Goal: Learn about a topic: Learn about a topic

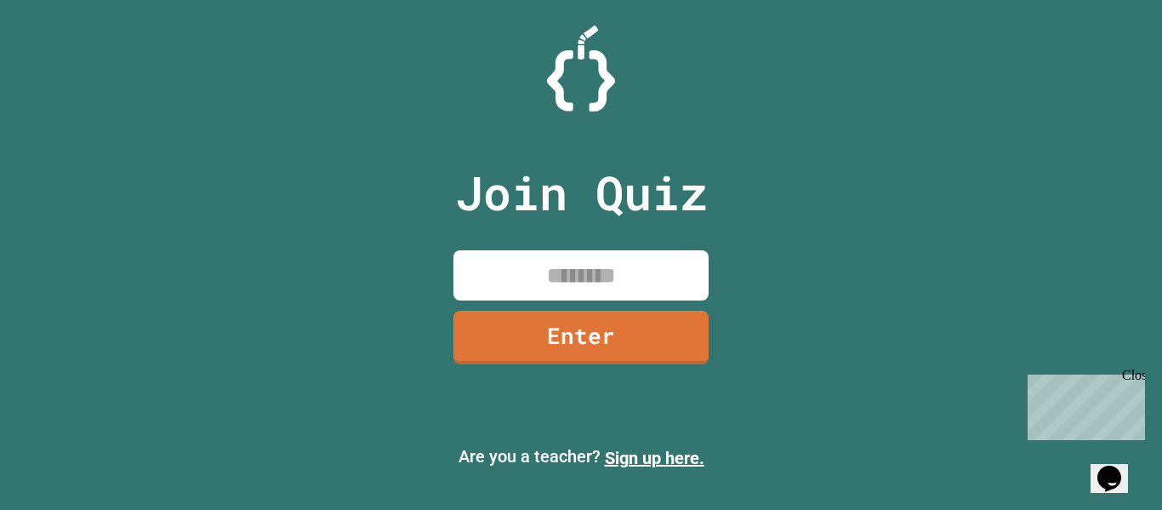
click at [607, 250] on input at bounding box center [580, 275] width 255 height 50
type input "********"
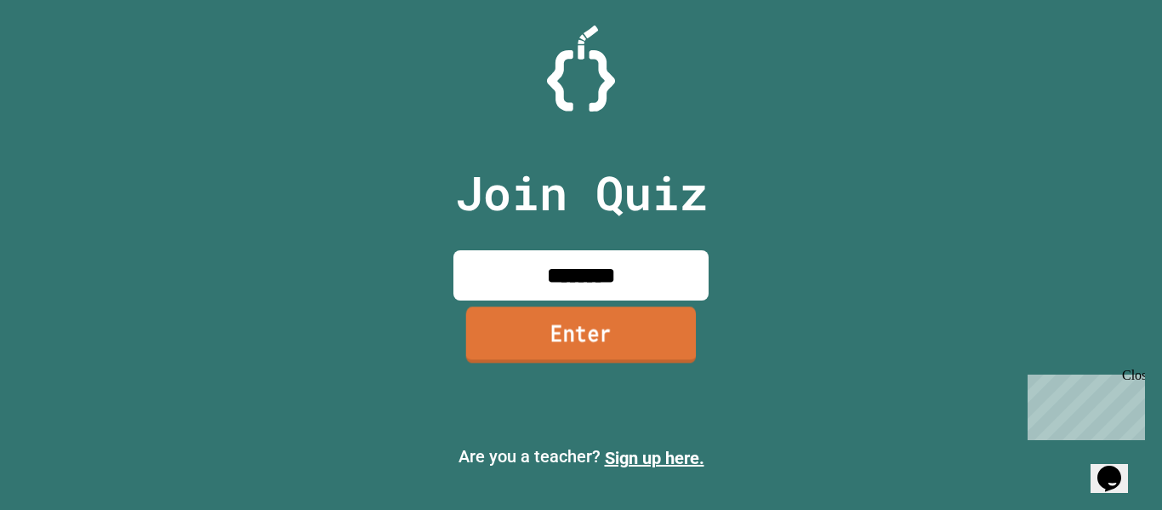
click at [566, 336] on link "Enter" at bounding box center [581, 334] width 230 height 56
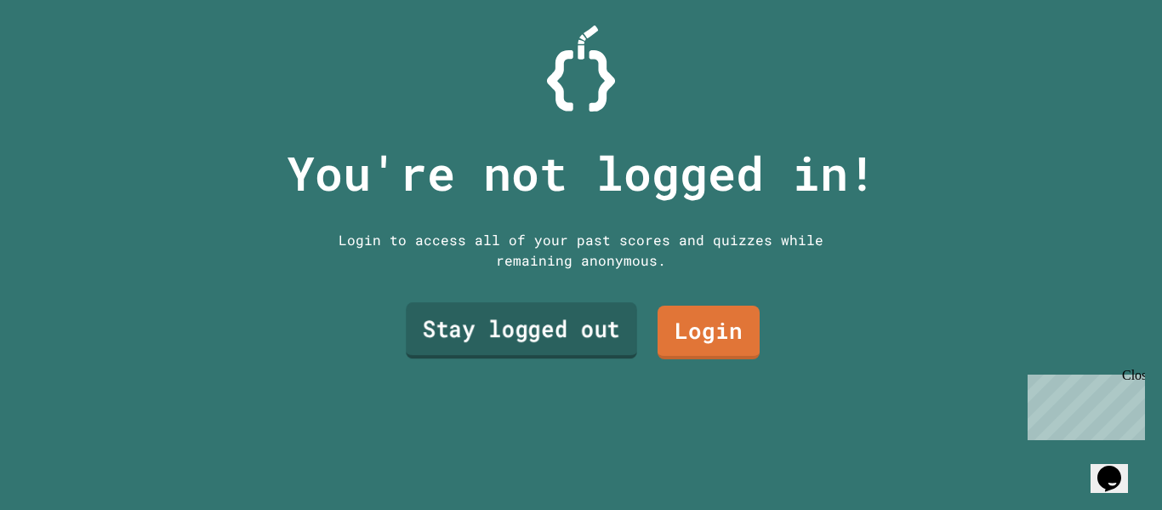
click at [609, 343] on link "Stay logged out" at bounding box center [521, 330] width 231 height 56
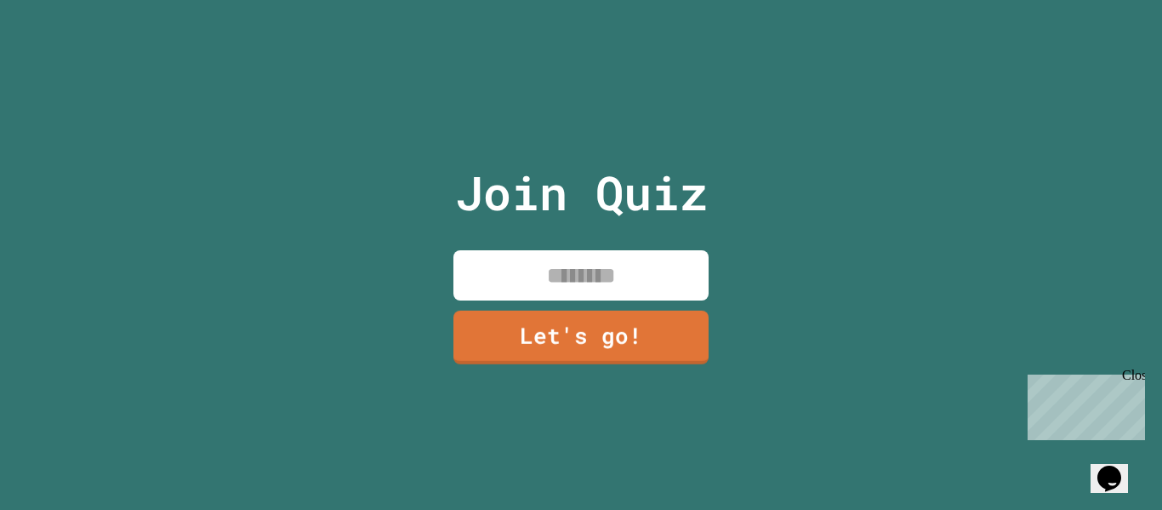
click at [600, 270] on input at bounding box center [580, 275] width 255 height 50
type input "*****"
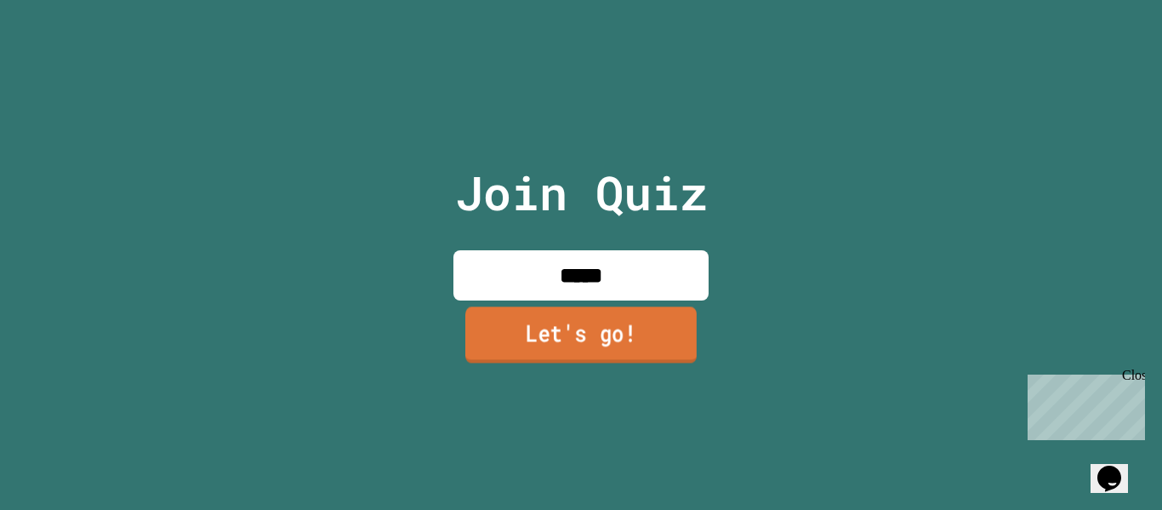
click at [636, 355] on link "Let's go!" at bounding box center [580, 334] width 231 height 56
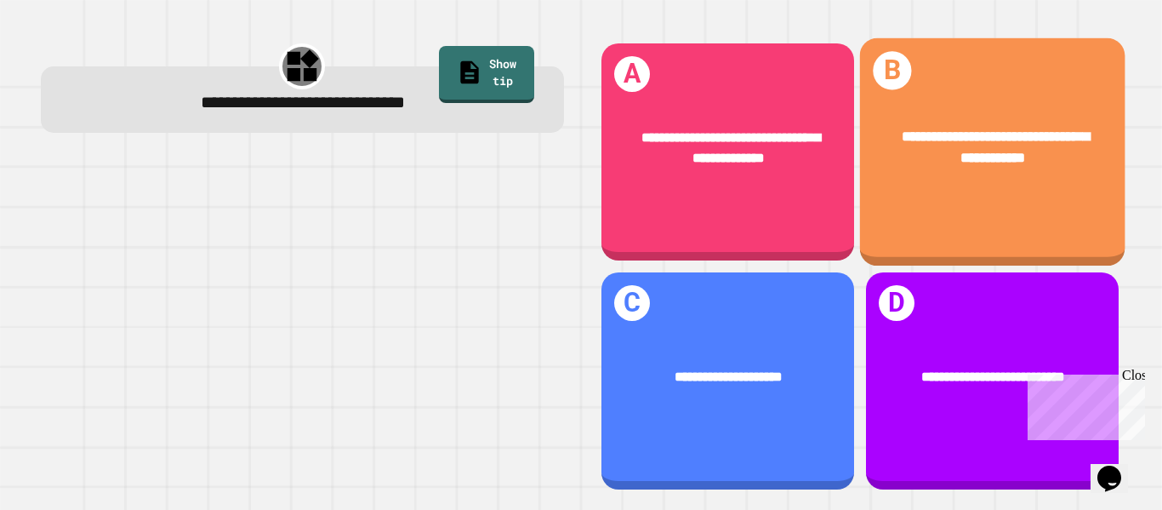
click at [892, 190] on div "**********" at bounding box center [991, 147] width 265 height 100
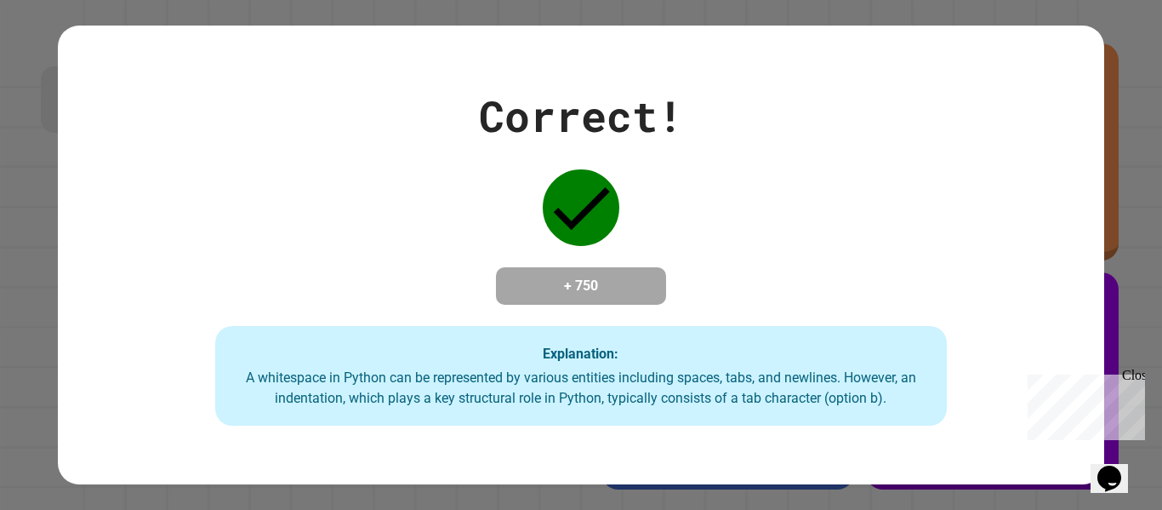
click at [1138, 379] on div "Close" at bounding box center [1132, 378] width 21 height 21
click at [1159, 248] on div "Correct! + 750 Explanation: A whitespace in Python can be represented by variou…" at bounding box center [581, 255] width 1162 height 510
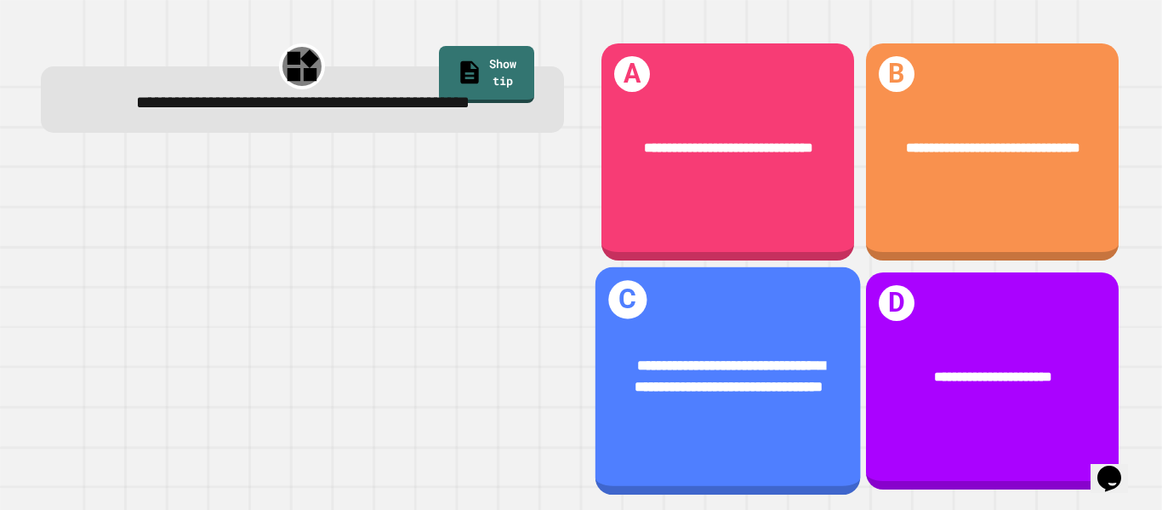
click at [716, 327] on div "**********" at bounding box center [727, 376] width 265 height 100
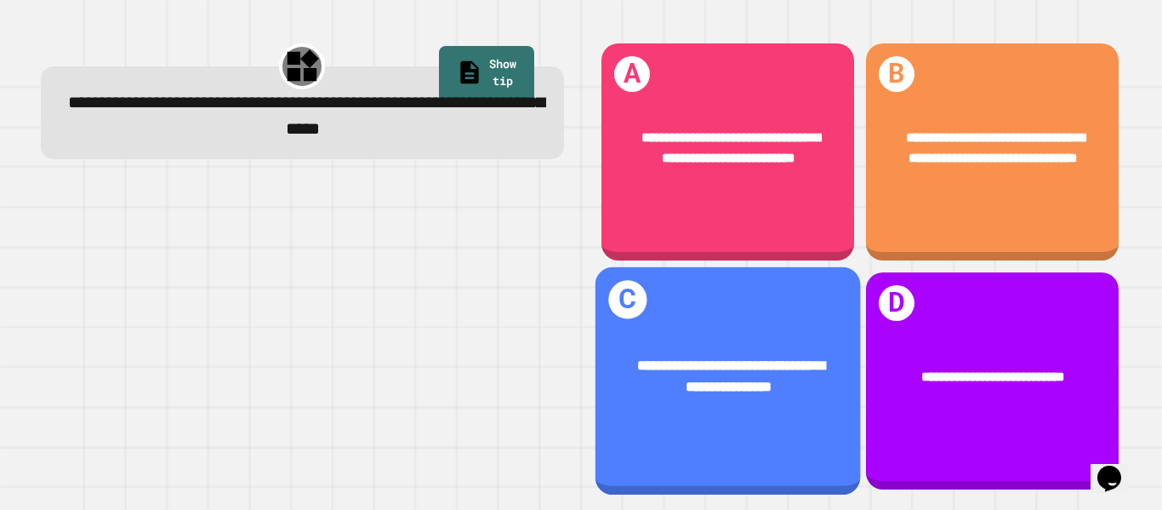
click at [792, 403] on div "**********" at bounding box center [727, 376] width 265 height 100
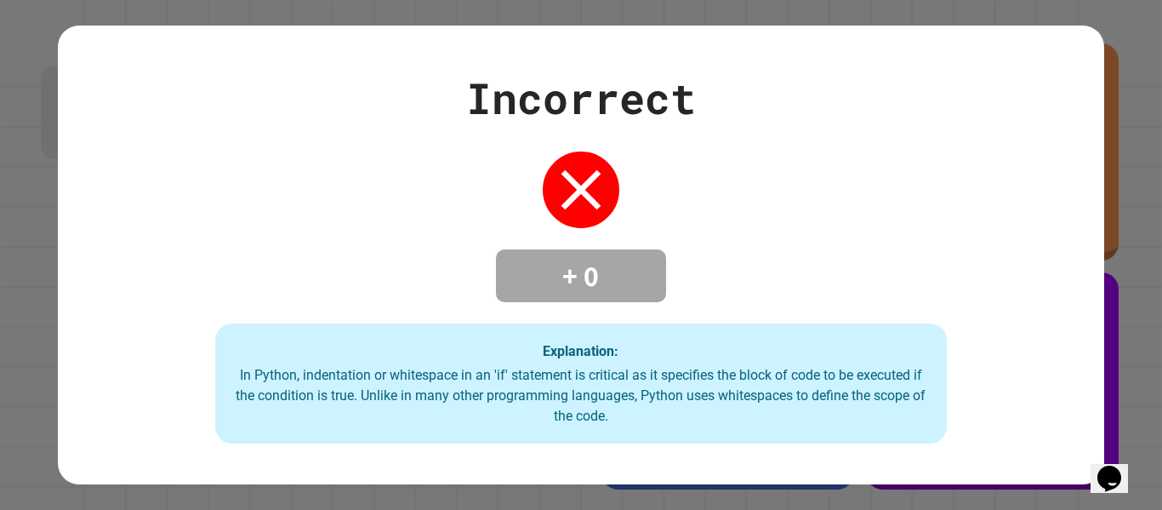
click at [1043, 102] on div "Incorrect + 0 Explanation: In Python, indentation or whitespace in an 'if' stat…" at bounding box center [581, 255] width 1046 height 378
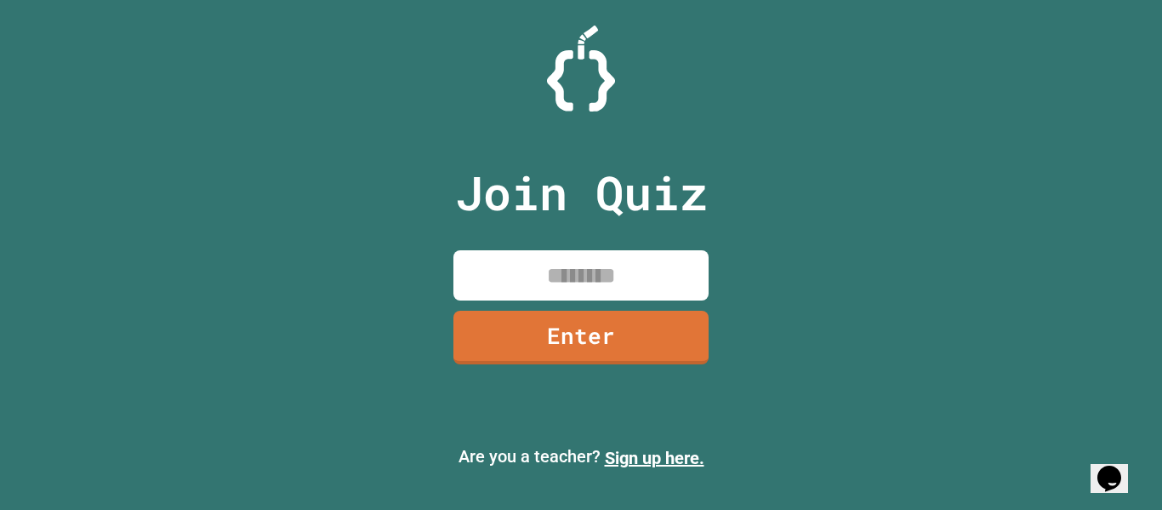
click at [535, 288] on input at bounding box center [580, 275] width 255 height 50
type input "********"
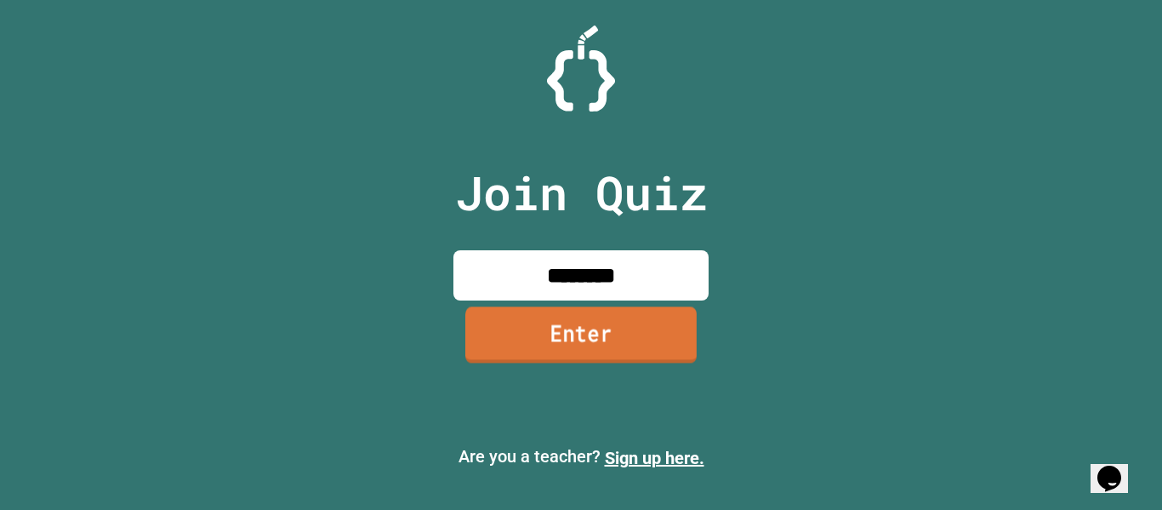
click at [567, 336] on link "Enter" at bounding box center [580, 334] width 231 height 56
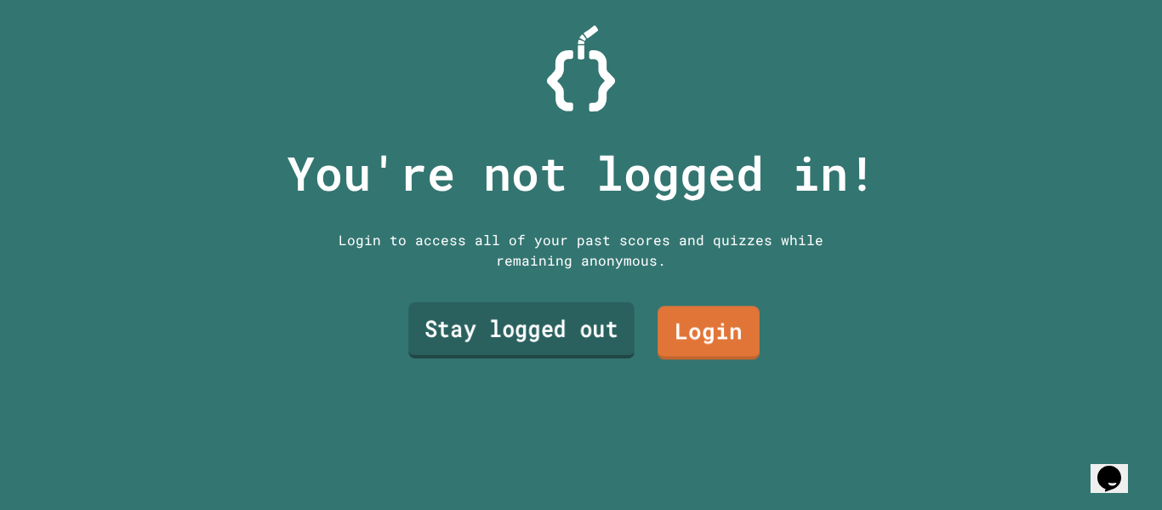
click at [610, 334] on link "Stay logged out" at bounding box center [521, 330] width 226 height 56
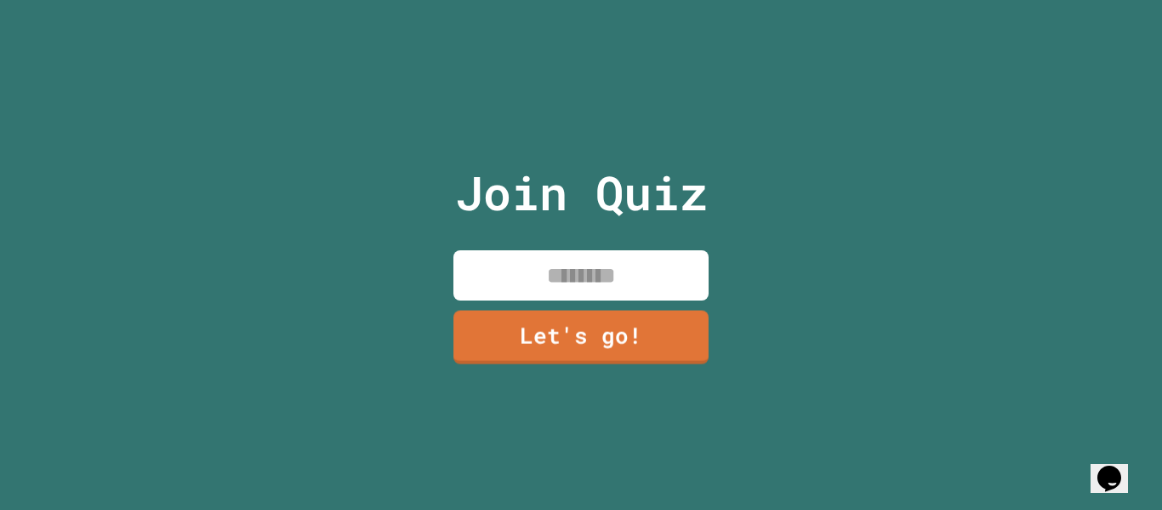
click at [627, 279] on input at bounding box center [580, 275] width 255 height 50
type input "*****"
click at [545, 323] on link "Let's go!" at bounding box center [580, 335] width 255 height 56
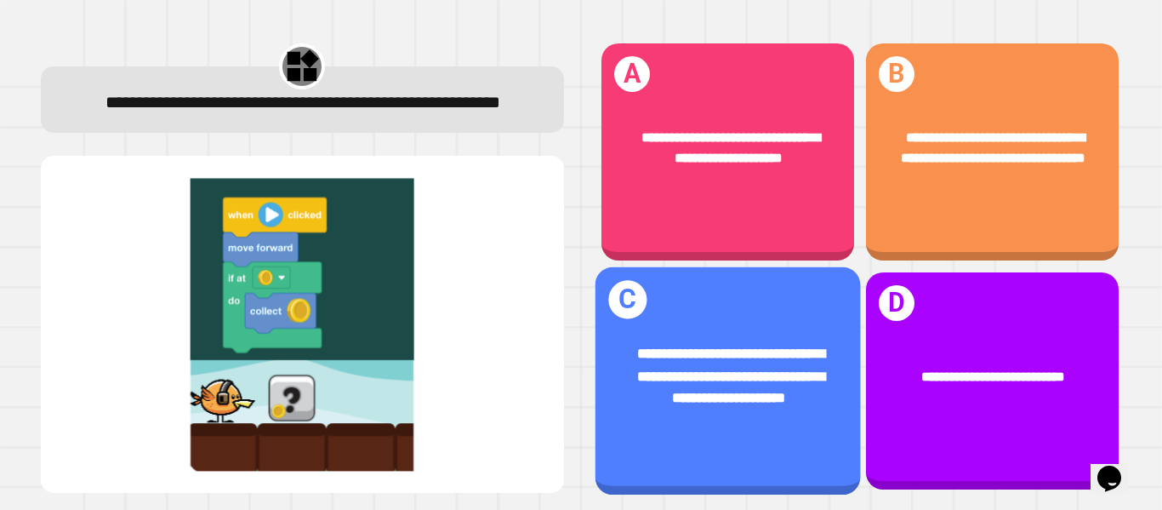
click at [763, 419] on div "**********" at bounding box center [727, 376] width 265 height 123
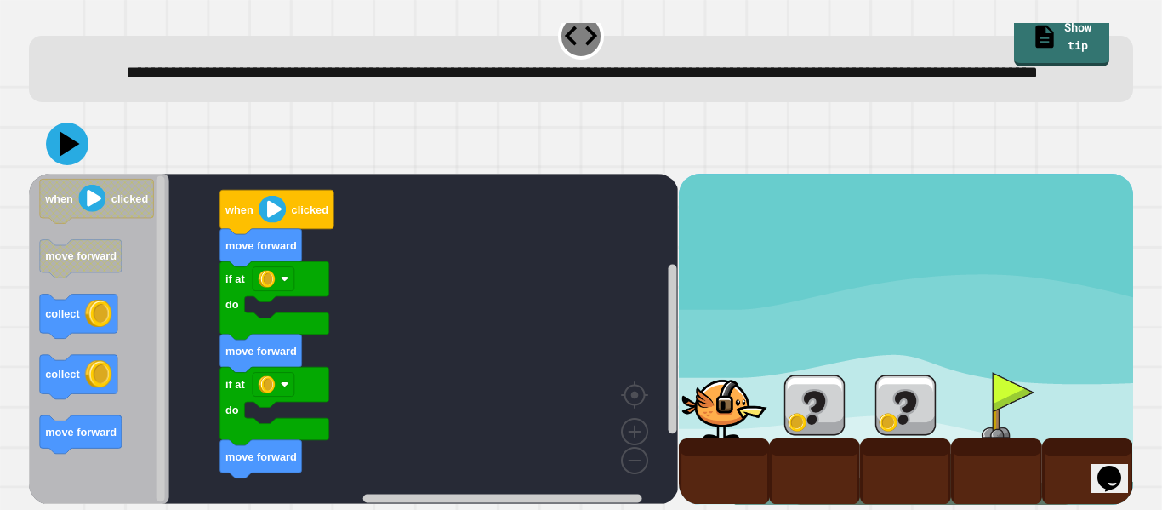
scroll to position [48, 0]
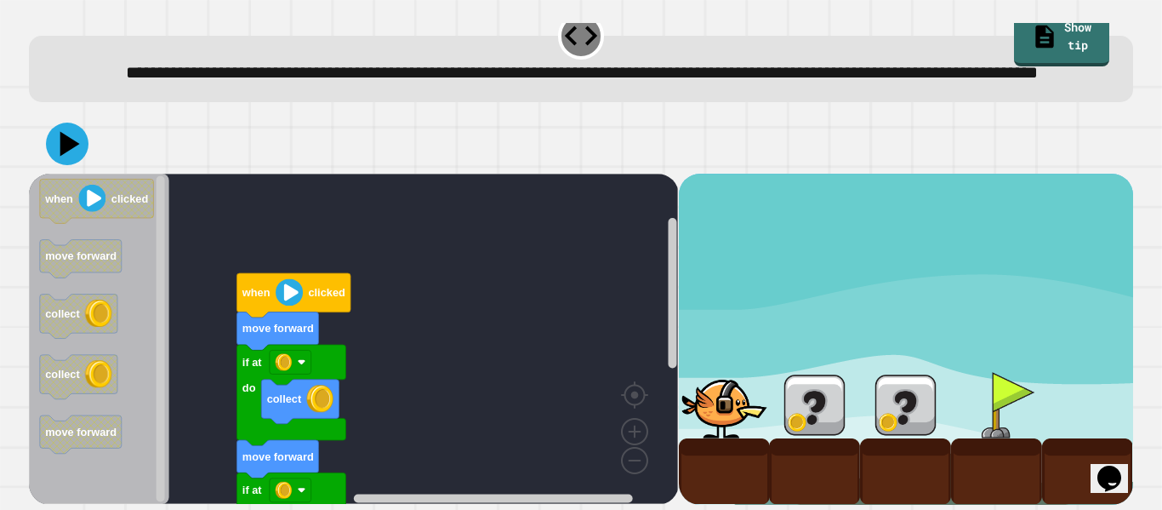
click at [291, 288] on image "Blockly Workspace" at bounding box center [289, 291] width 27 height 27
click at [78, 145] on icon at bounding box center [67, 143] width 51 height 51
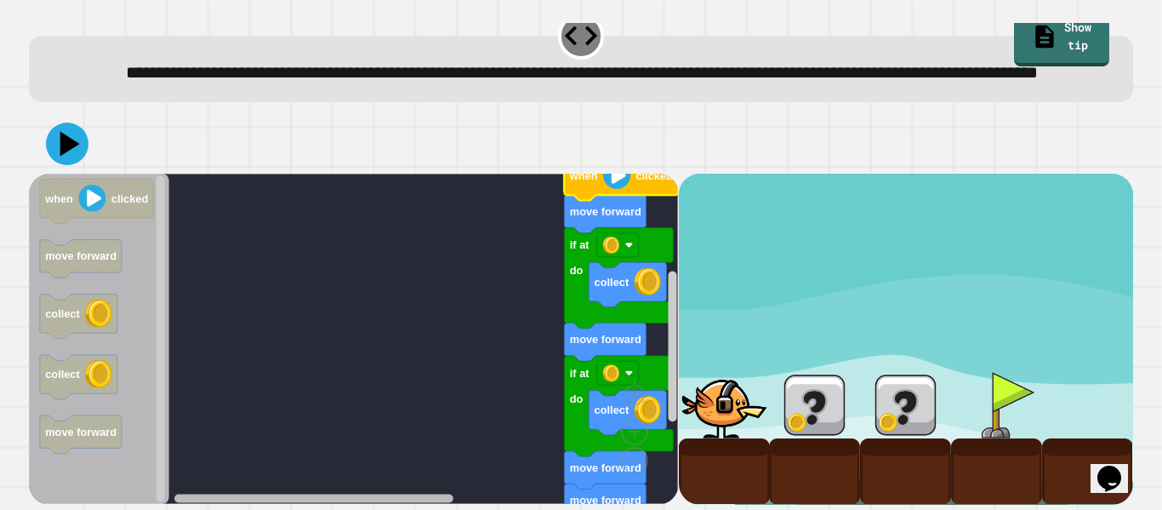
click at [263, 499] on g "Blockly Workspace" at bounding box center [421, 498] width 495 height 13
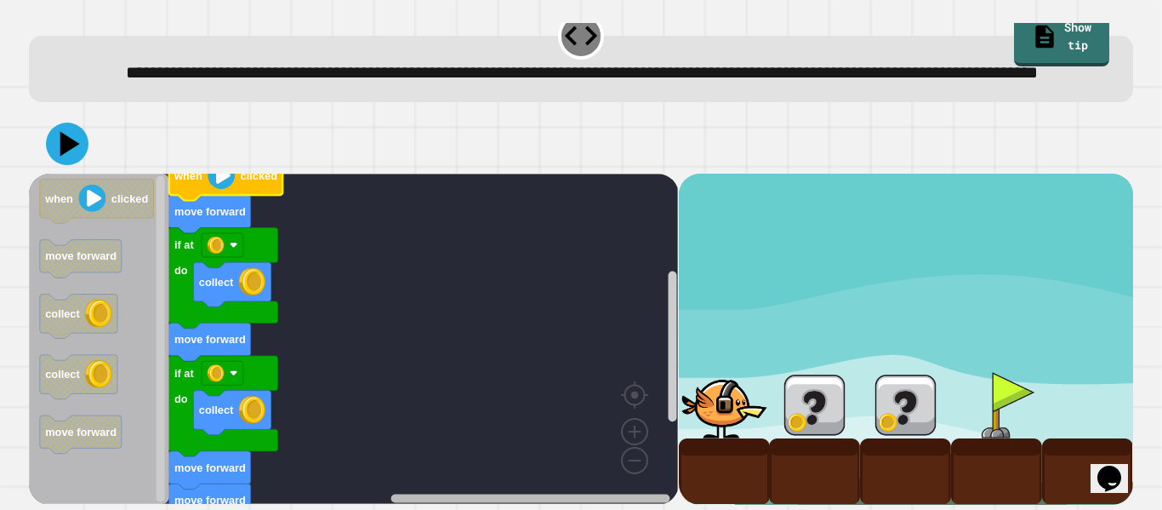
click at [583, 489] on div "move forward move forward move forward if at do collect move forward if at do c…" at bounding box center [353, 339] width 649 height 330
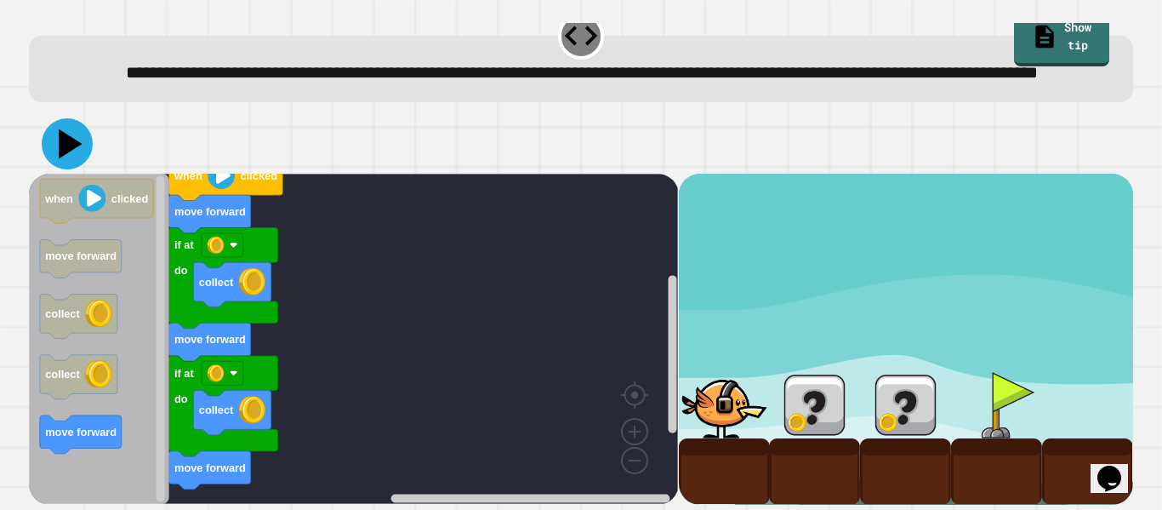
click at [57, 134] on icon at bounding box center [67, 143] width 51 height 51
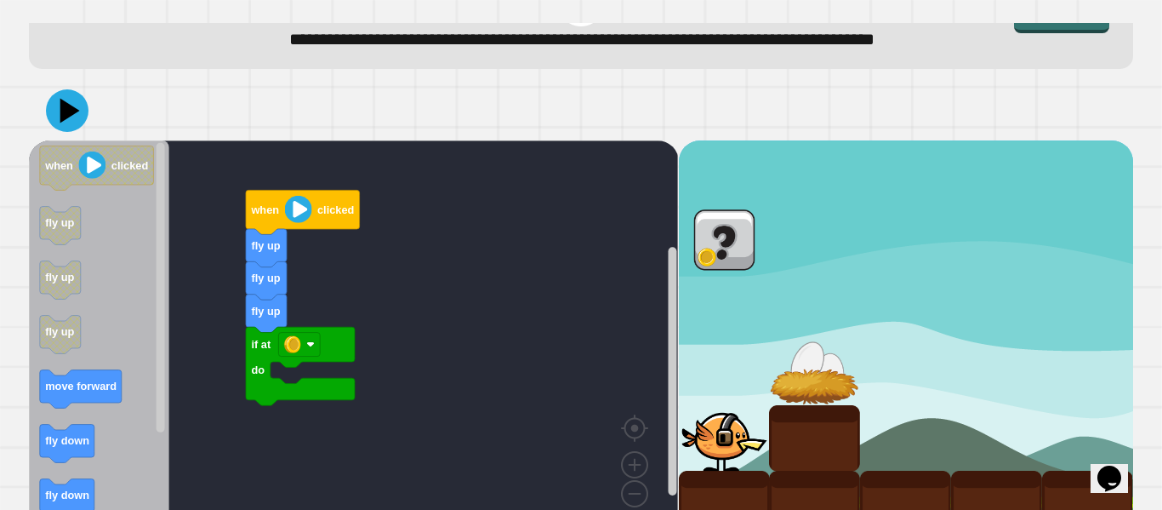
scroll to position [53, 0]
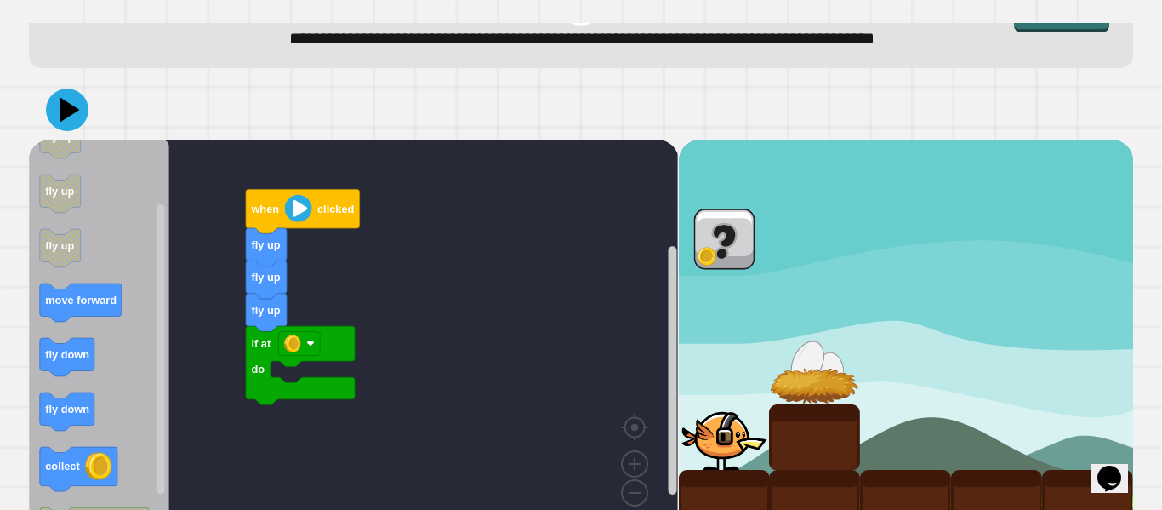
click at [86, 444] on icon "Blockly Workspace" at bounding box center [99, 338] width 140 height 396
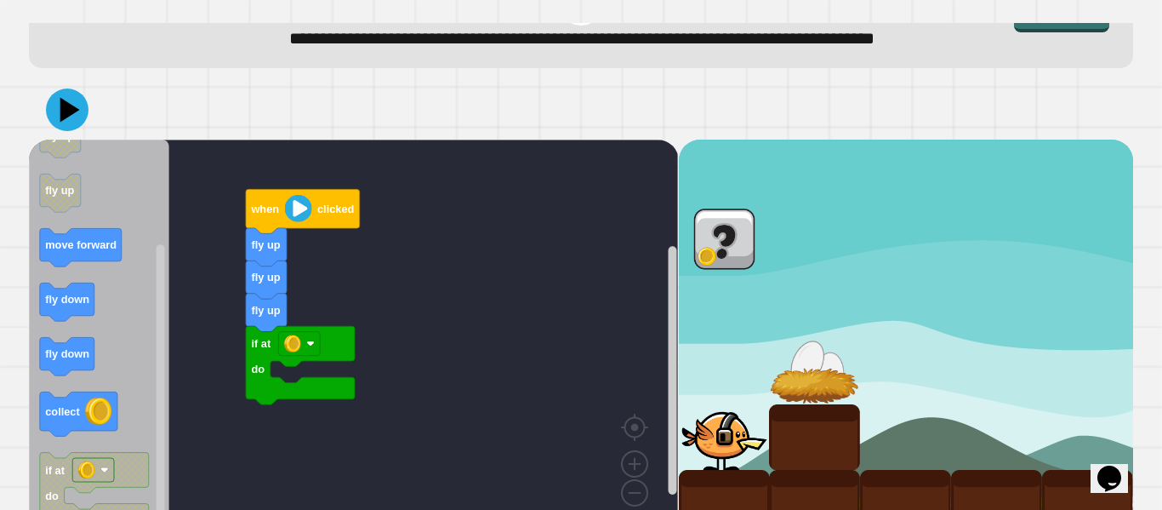
click at [271, 382] on div "if at do fly up fly up fly up when clicked when clicked fly up fly up fly up mo…" at bounding box center [353, 338] width 649 height 396
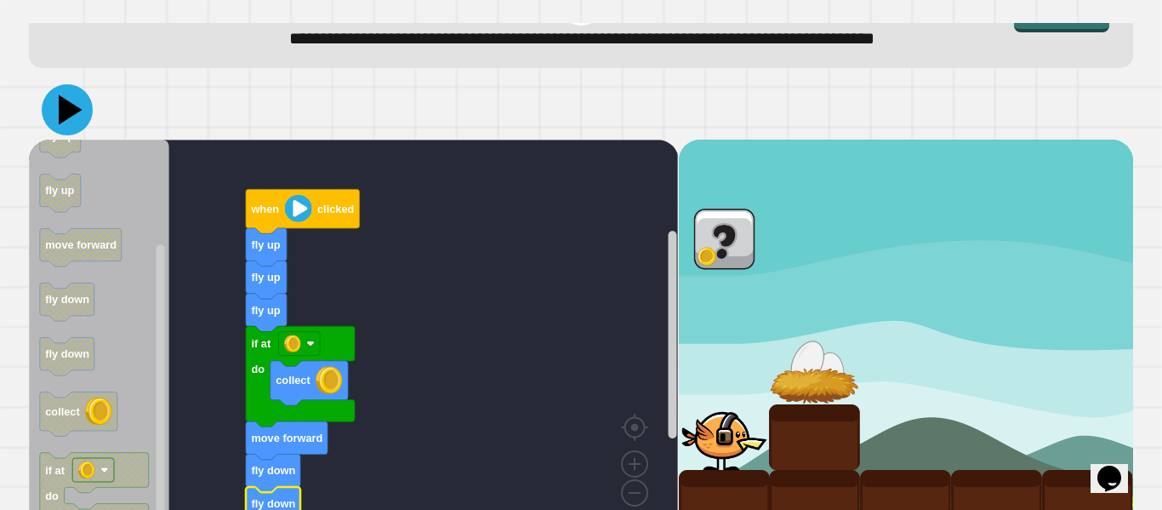
click at [69, 123] on icon at bounding box center [67, 109] width 51 height 51
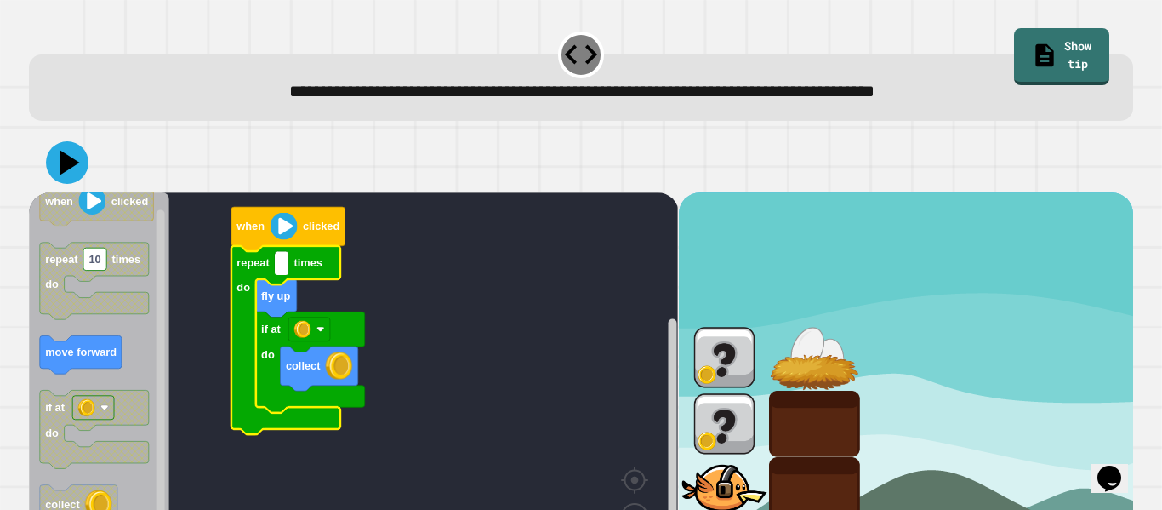
type input "*"
click at [558, 391] on rect "Blockly Workspace" at bounding box center [353, 390] width 649 height 396
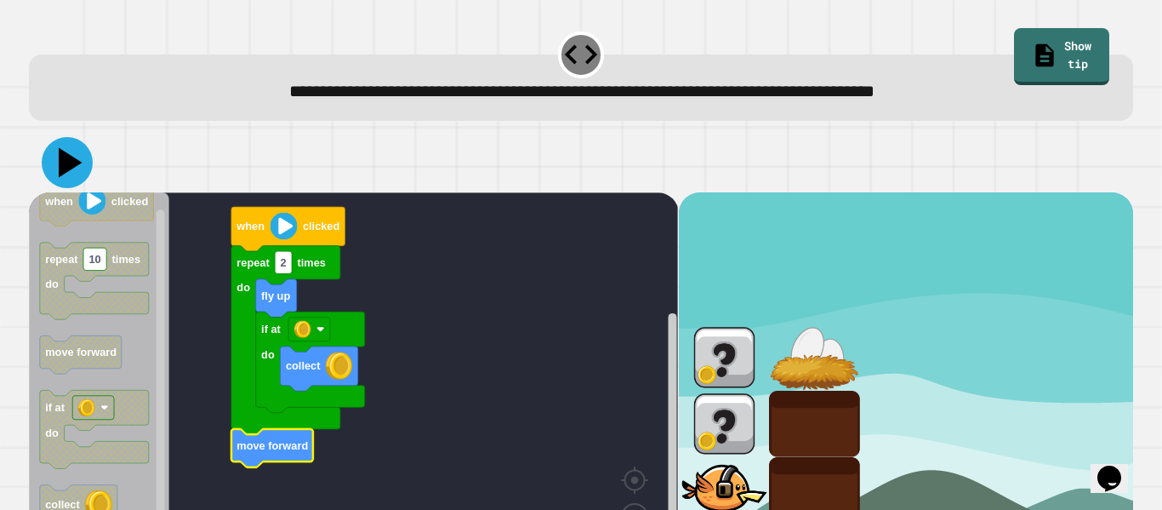
click at [54, 151] on icon at bounding box center [67, 162] width 51 height 51
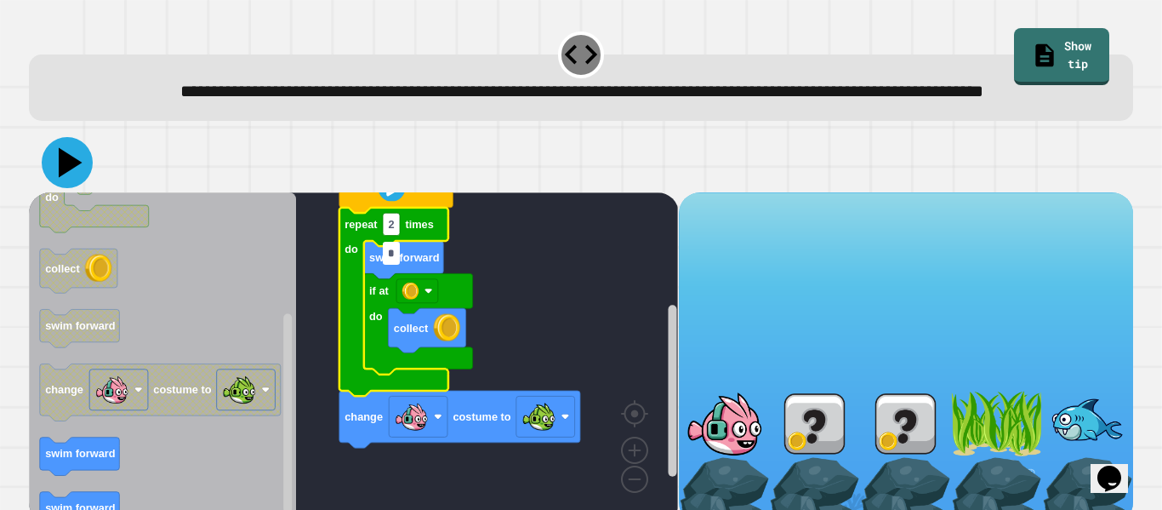
type input "*"
click at [53, 186] on icon at bounding box center [67, 162] width 51 height 51
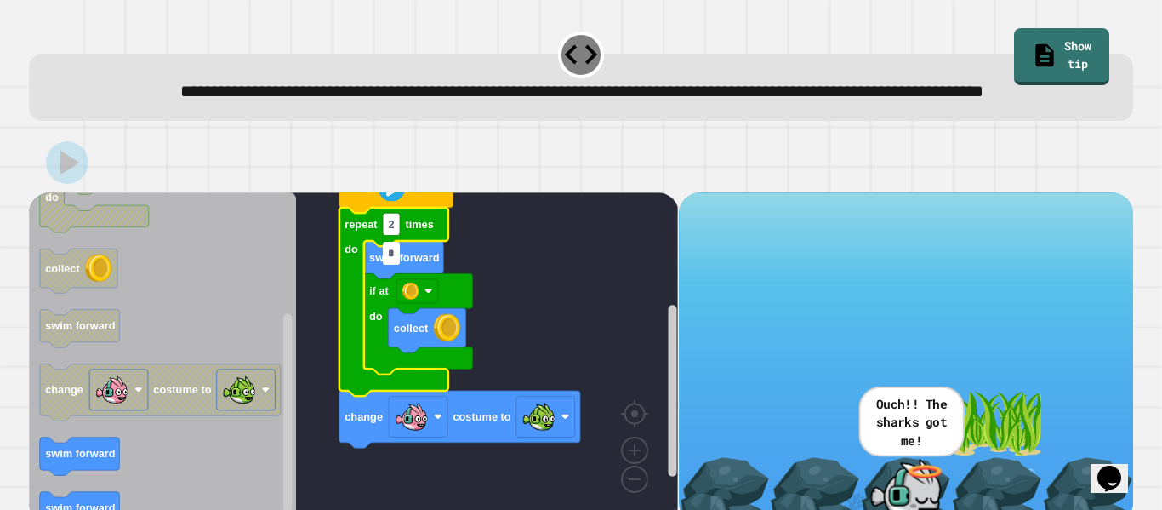
click at [393, 253] on input "*" at bounding box center [391, 253] width 17 height 22
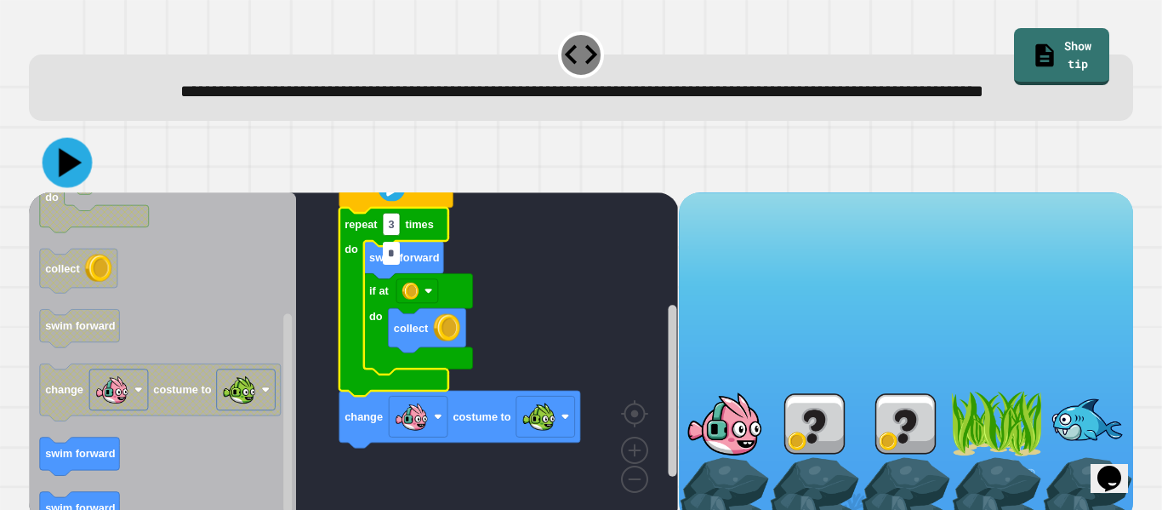
type input "*"
click at [63, 177] on icon at bounding box center [70, 162] width 23 height 29
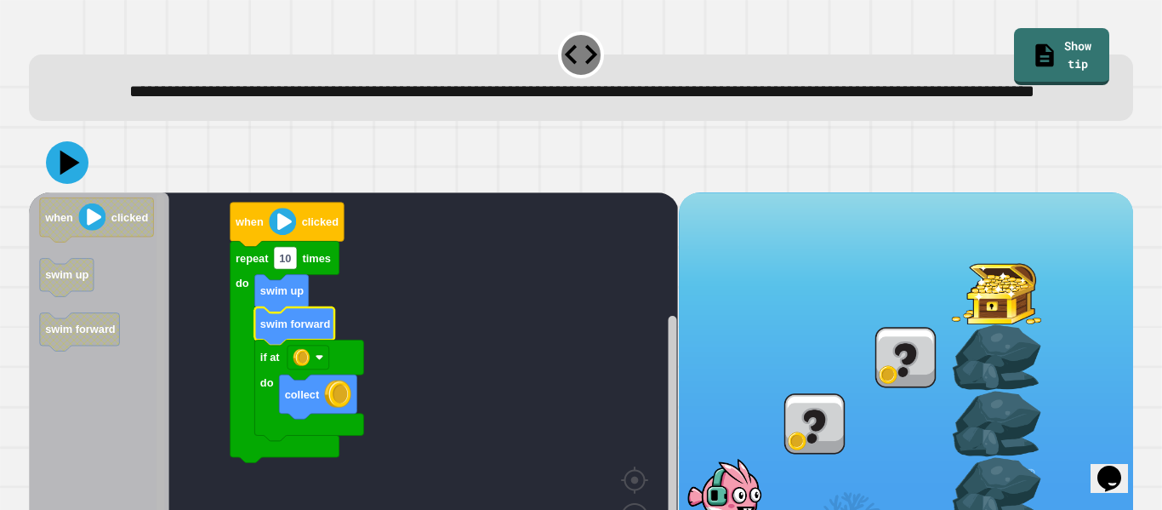
click at [168, 406] on div "repeat 10 times do swim up swim forward if at do collect when clicked when clic…" at bounding box center [353, 390] width 649 height 396
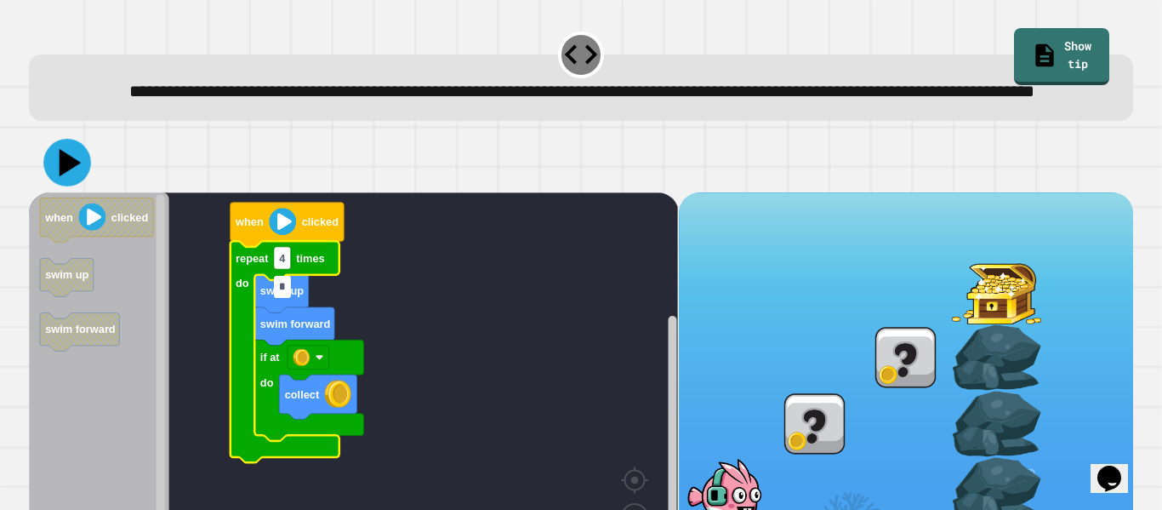
type input "*"
click at [84, 186] on icon at bounding box center [67, 163] width 48 height 48
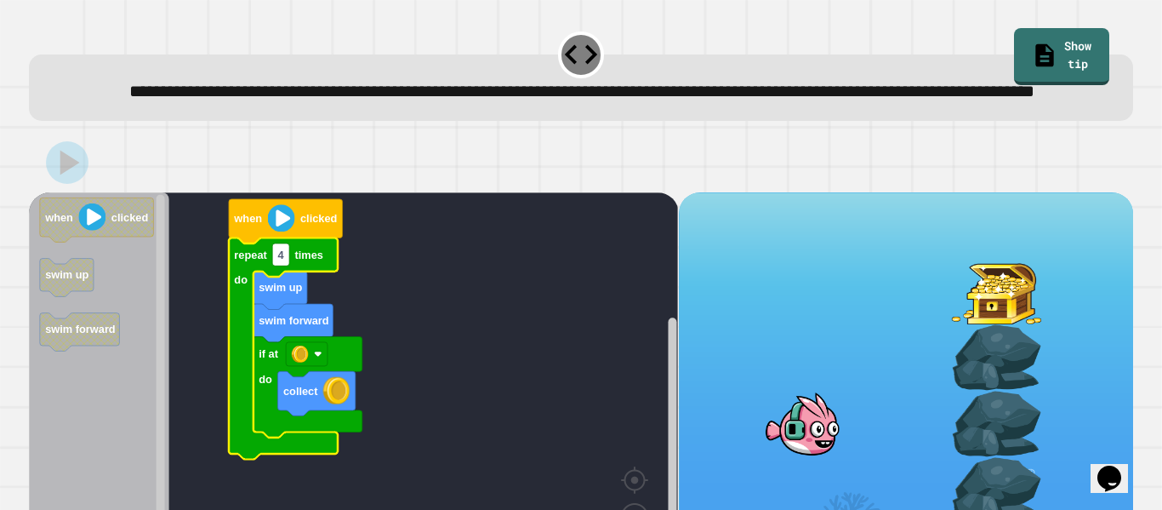
scroll to position [114, 0]
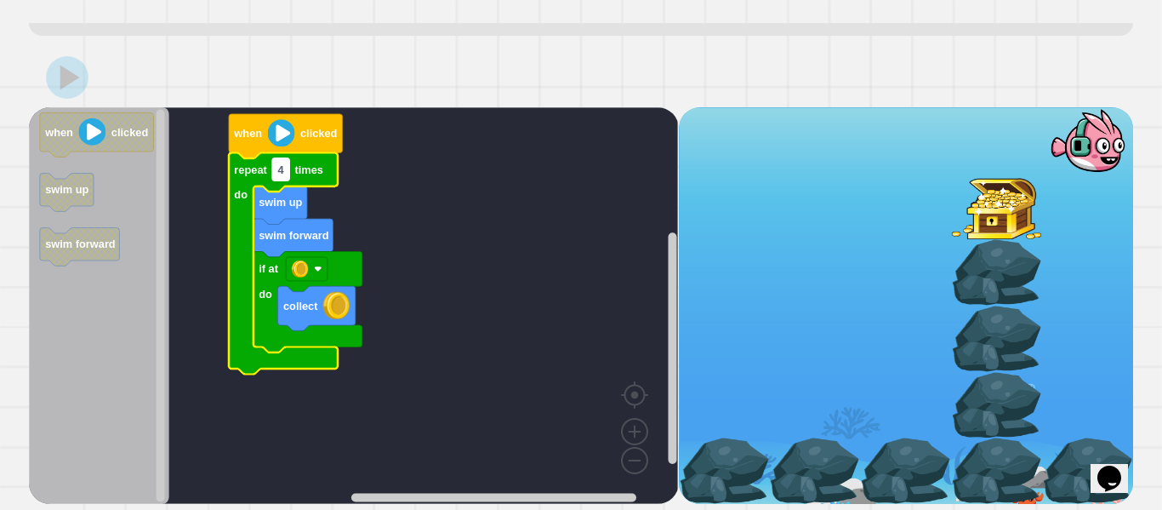
click at [280, 168] on text "4" at bounding box center [281, 169] width 7 height 13
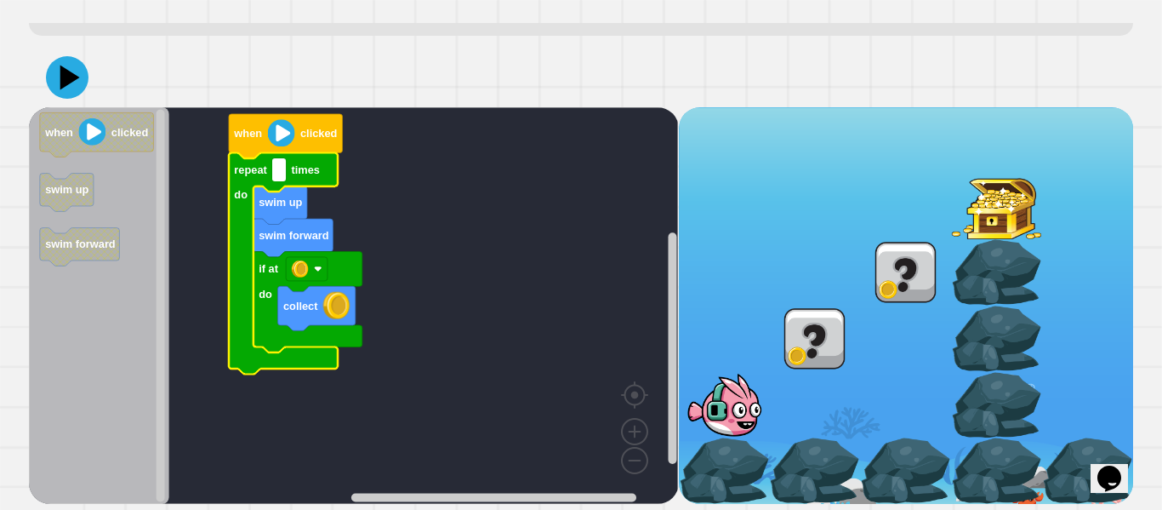
type input "*"
click at [277, 136] on image "Blockly Workspace" at bounding box center [281, 132] width 27 height 27
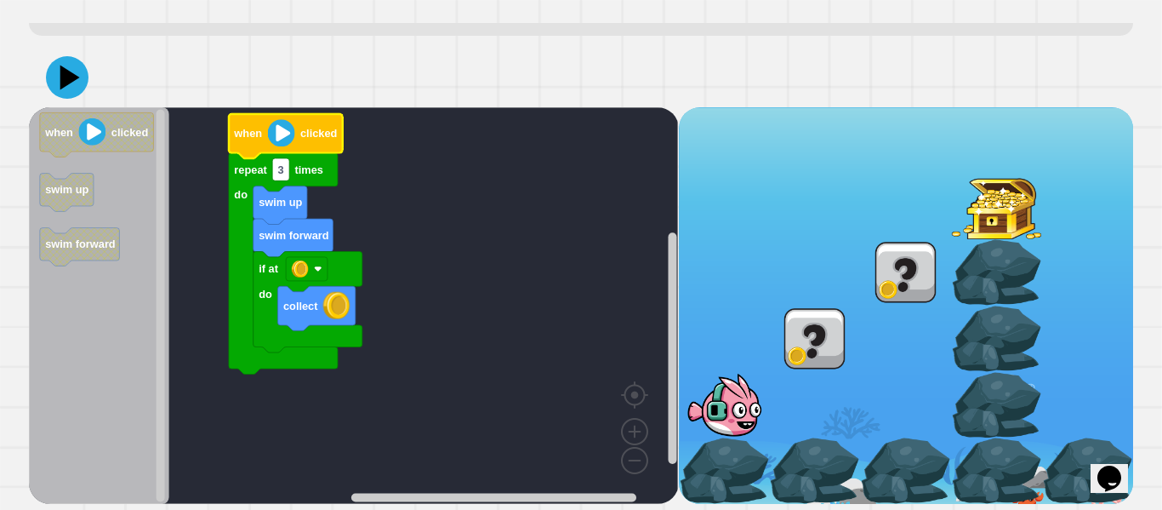
click at [83, 85] on icon at bounding box center [67, 77] width 43 height 43
